Goal: Transaction & Acquisition: Book appointment/travel/reservation

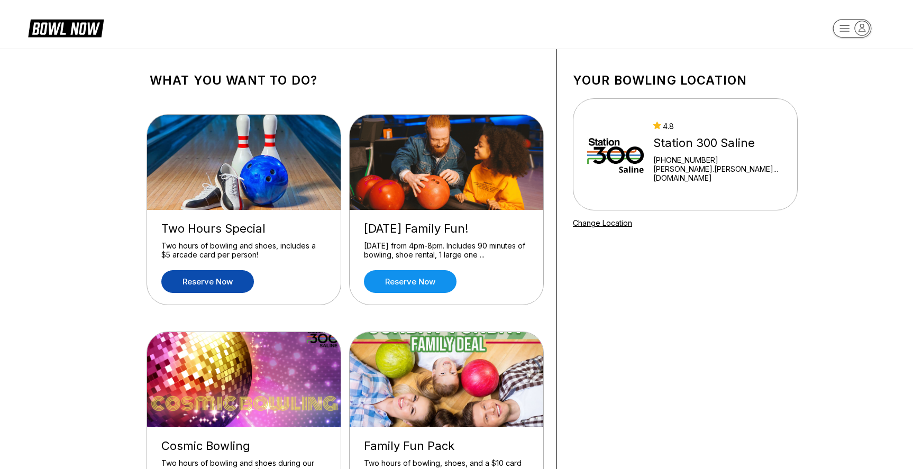
click at [201, 284] on link "Reserve now" at bounding box center [207, 281] width 93 height 23
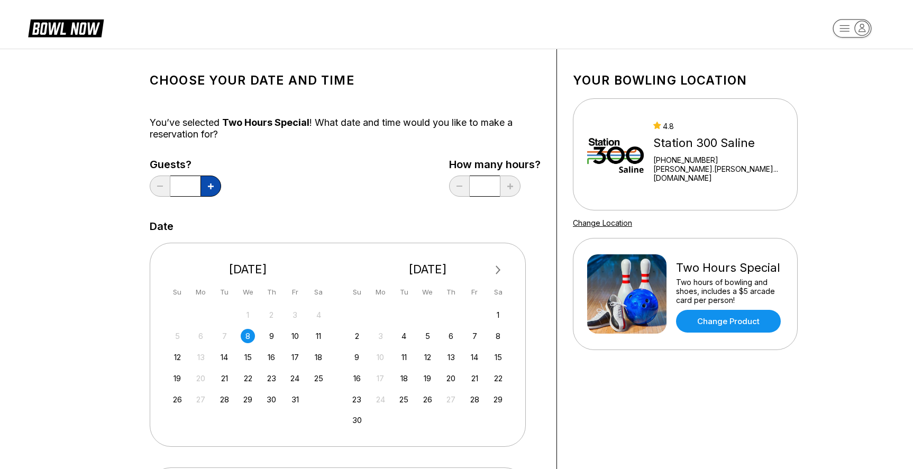
click at [217, 184] on button at bounding box center [210, 186] width 21 height 21
click at [155, 186] on button at bounding box center [160, 186] width 21 height 21
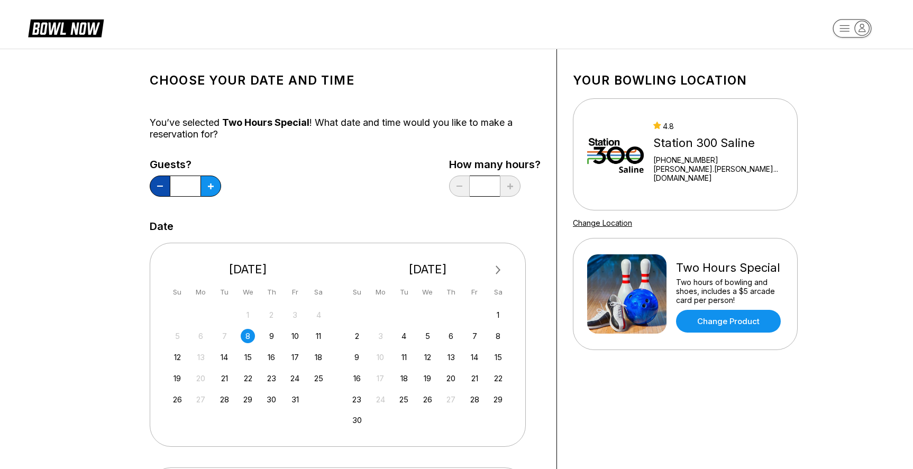
type input "*"
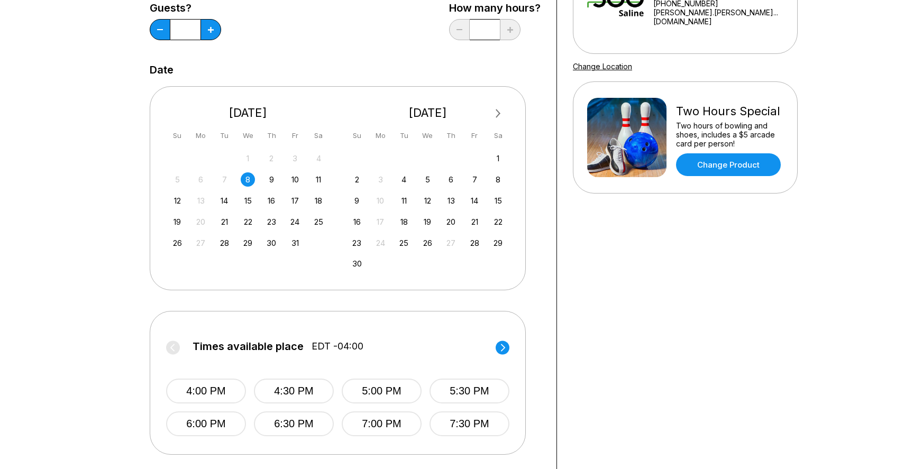
scroll to position [321, 0]
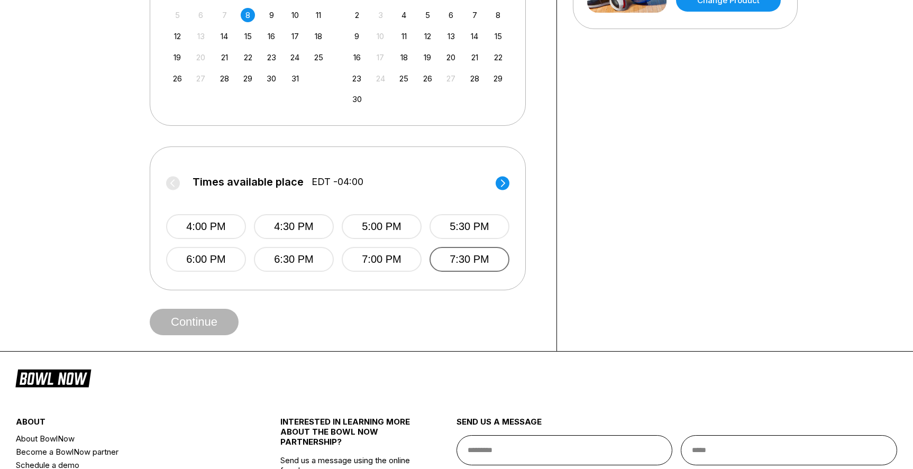
click at [449, 259] on button "7:30 PM" at bounding box center [469, 259] width 80 height 25
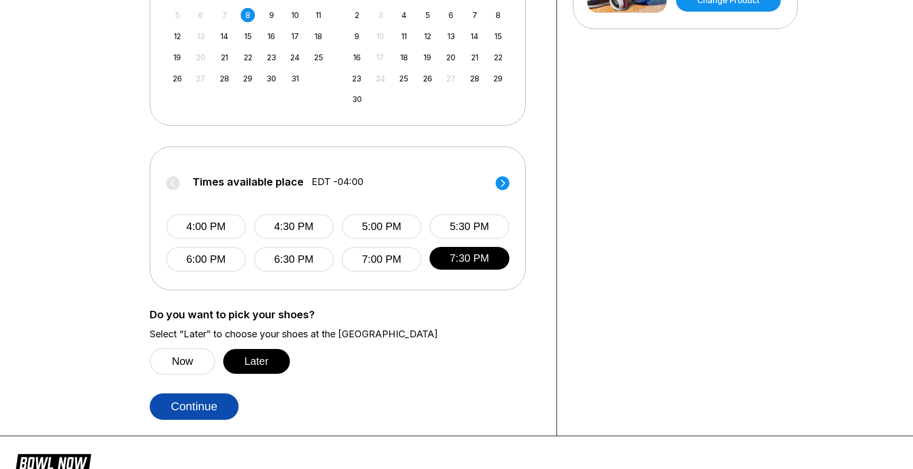
click at [197, 410] on button "Continue" at bounding box center [194, 406] width 89 height 26
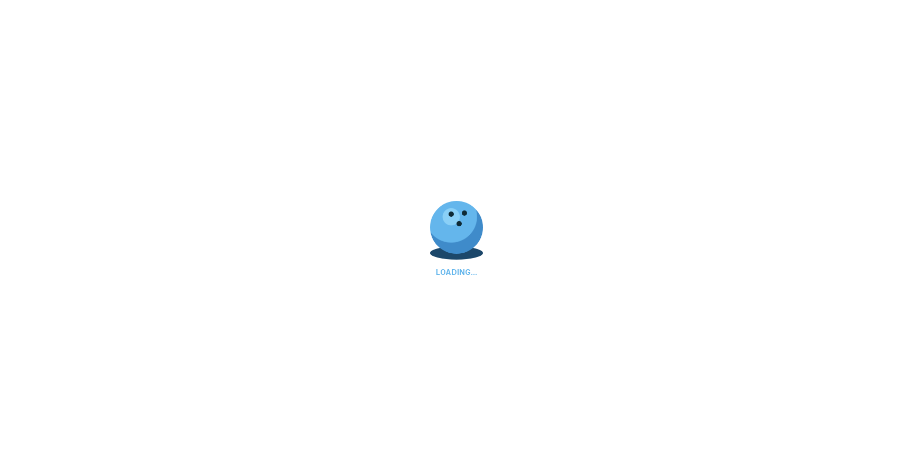
select select "**"
